Goal: Information Seeking & Learning: Learn about a topic

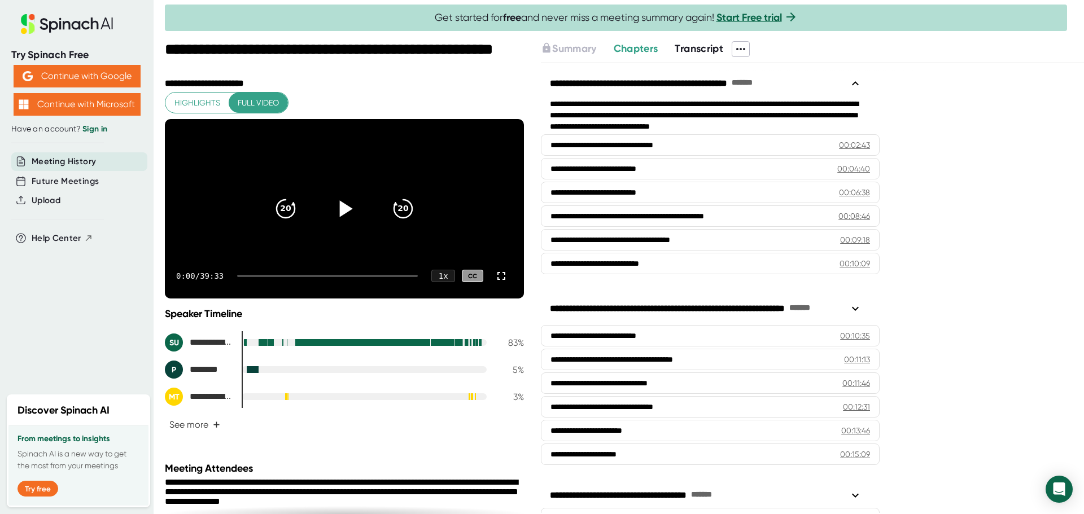
click at [344, 221] on icon at bounding box center [344, 209] width 28 height 28
click at [337, 214] on icon at bounding box center [344, 208] width 14 height 16
